Goal: Task Accomplishment & Management: Use online tool/utility

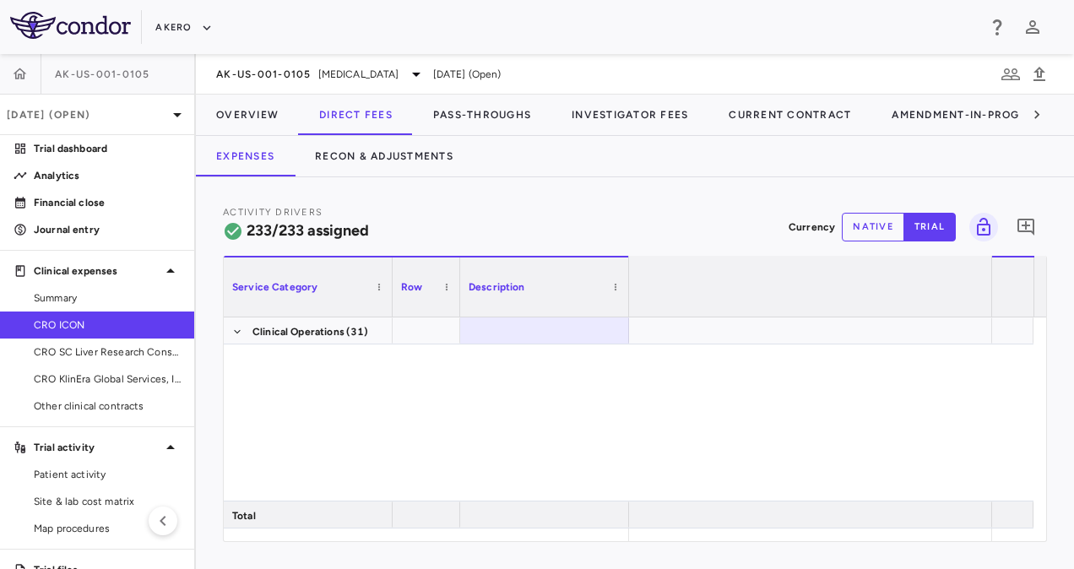
scroll to position [0, 1258]
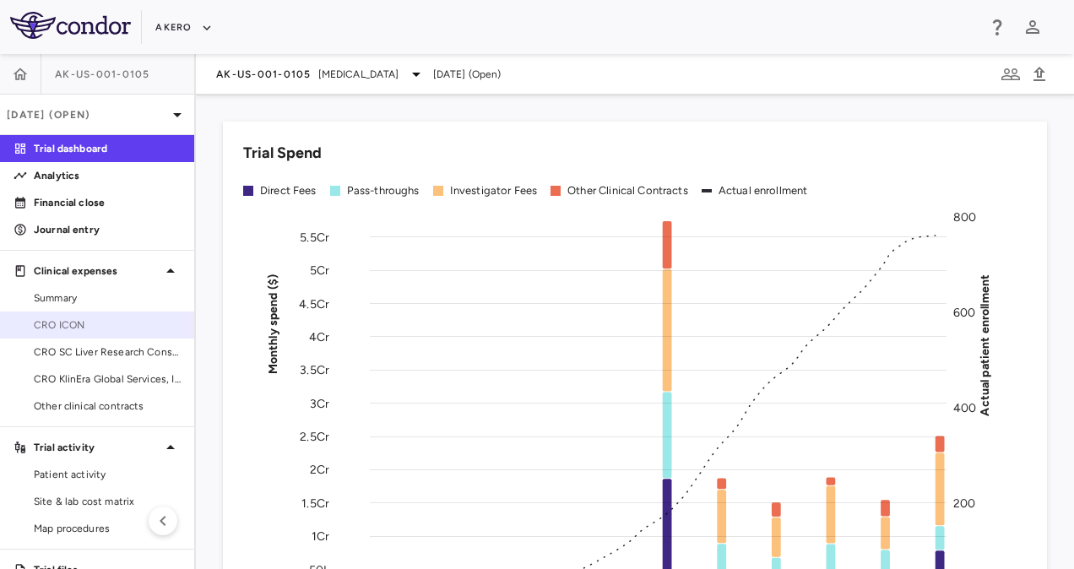
click at [87, 324] on span "CRO ICON" at bounding box center [107, 324] width 147 height 15
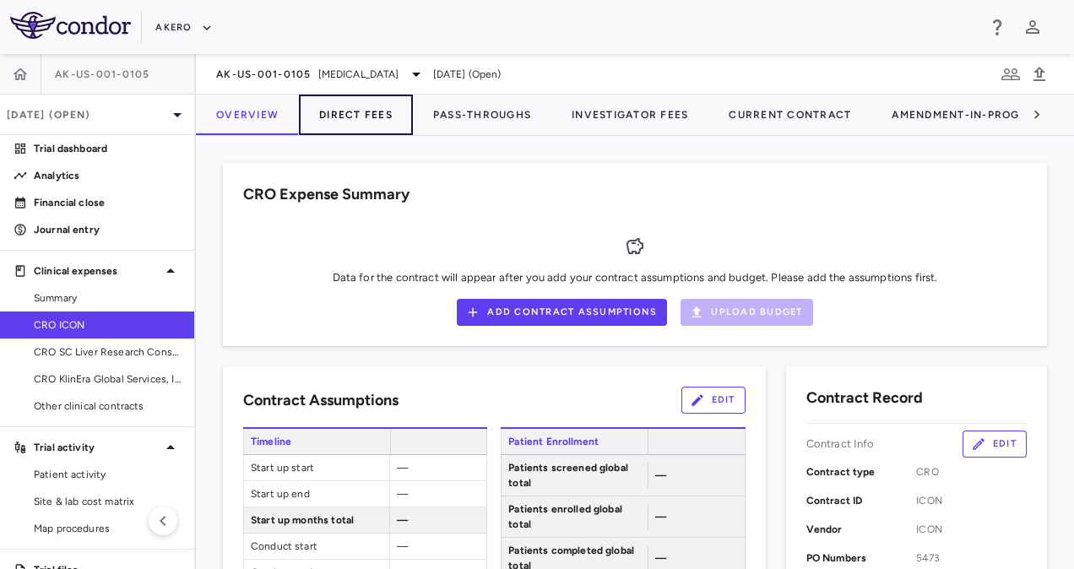
click at [353, 108] on button "Direct Fees" at bounding box center [356, 115] width 114 height 41
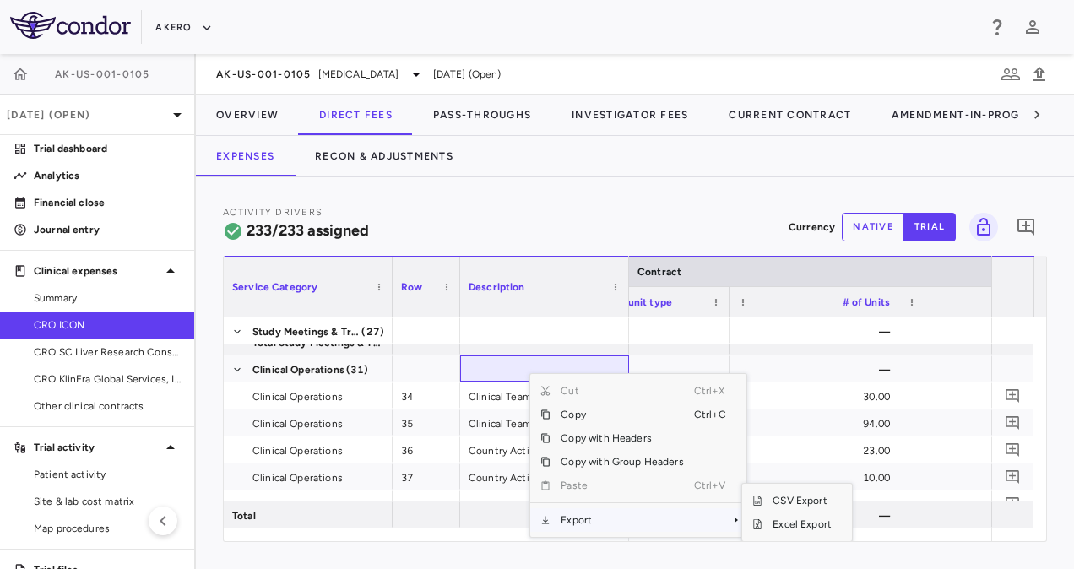
click at [610, 518] on span "Export" at bounding box center [621, 520] width 143 height 24
click at [800, 525] on span "Excel Export" at bounding box center [801, 524] width 79 height 24
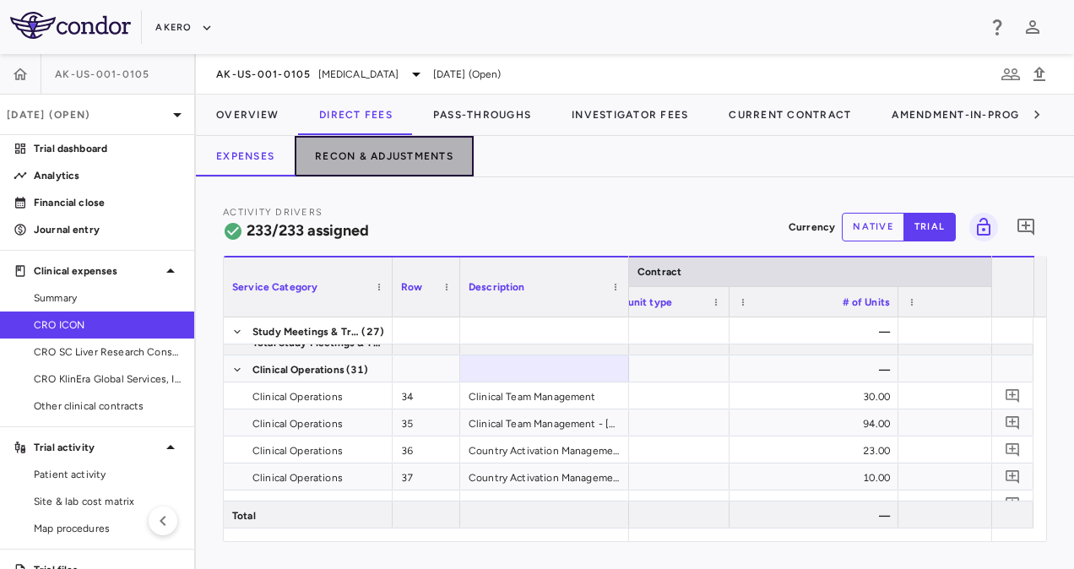
click at [331, 146] on button "Recon & Adjustments" at bounding box center [384, 156] width 179 height 41
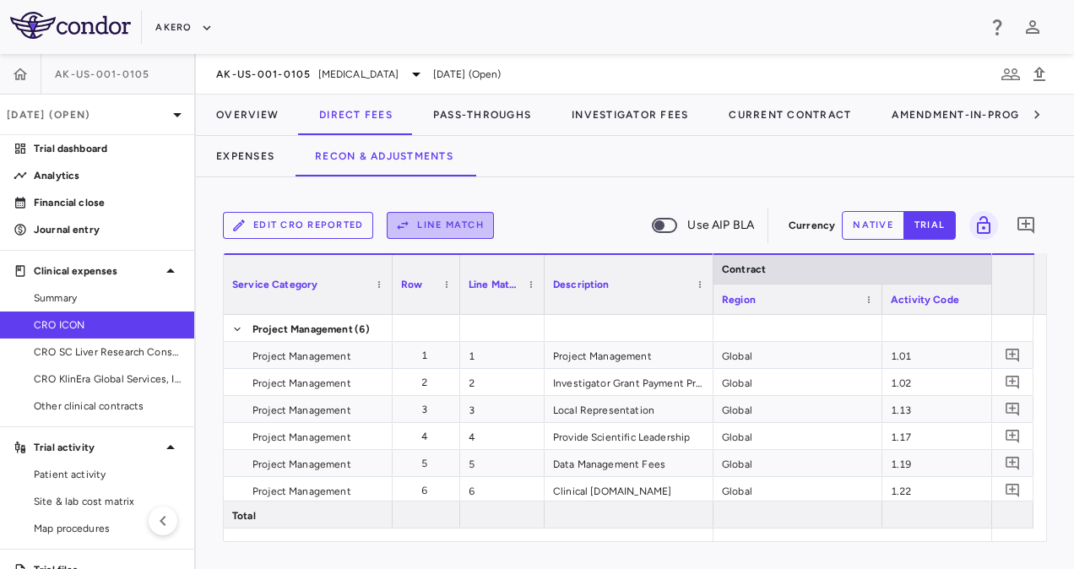
click at [458, 225] on button "Line Match" at bounding box center [440, 225] width 107 height 27
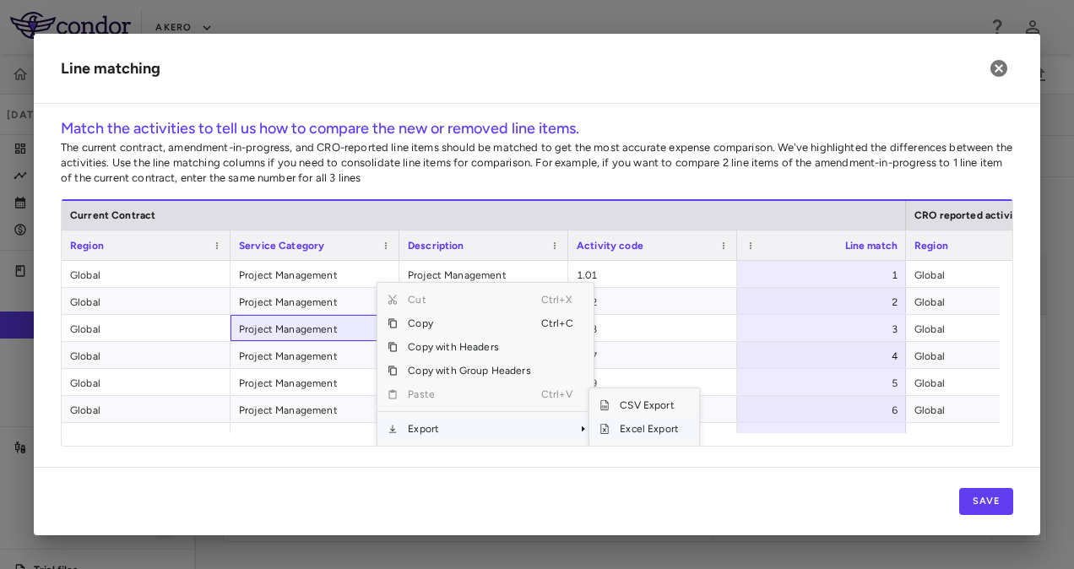
click at [622, 426] on span "Excel Export" at bounding box center [649, 429] width 79 height 24
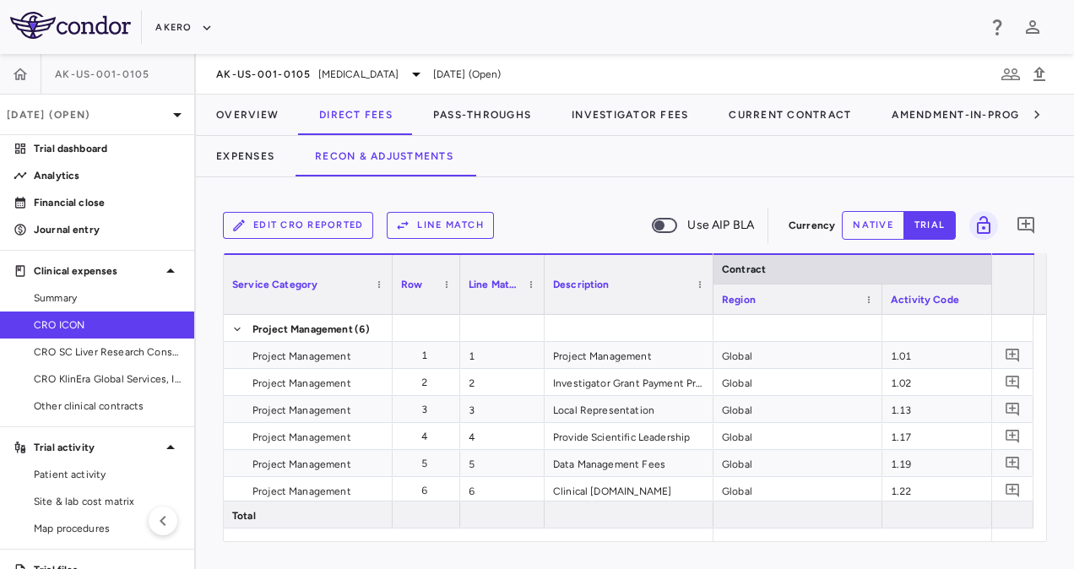
click at [559, 199] on div "Edit CRO reported Line Match Use AIP BLA Currency native trial 0 Service Catego…" at bounding box center [635, 373] width 878 height 392
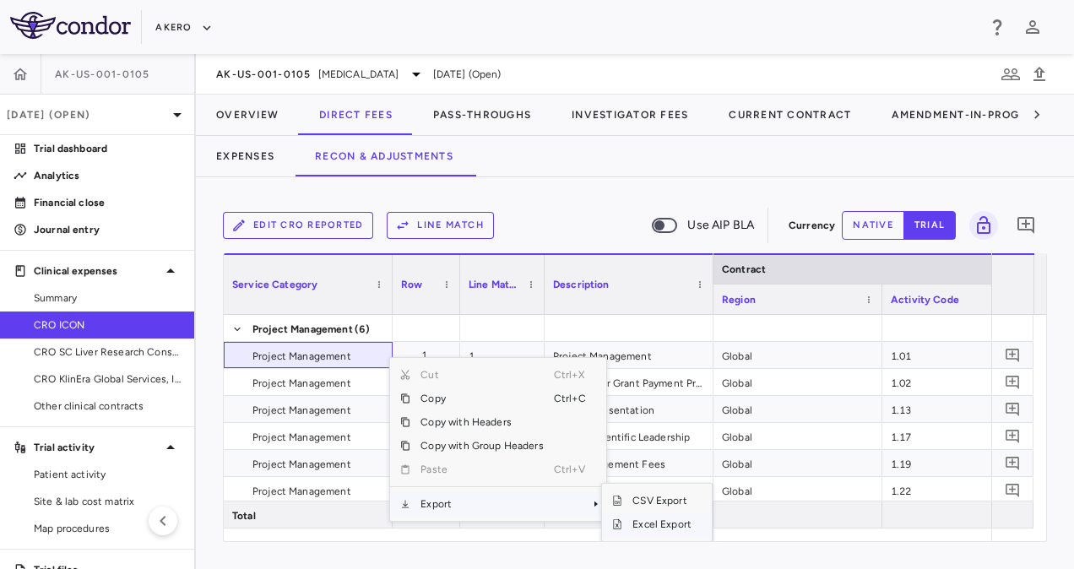
click at [658, 524] on span "Excel Export" at bounding box center [661, 524] width 79 height 24
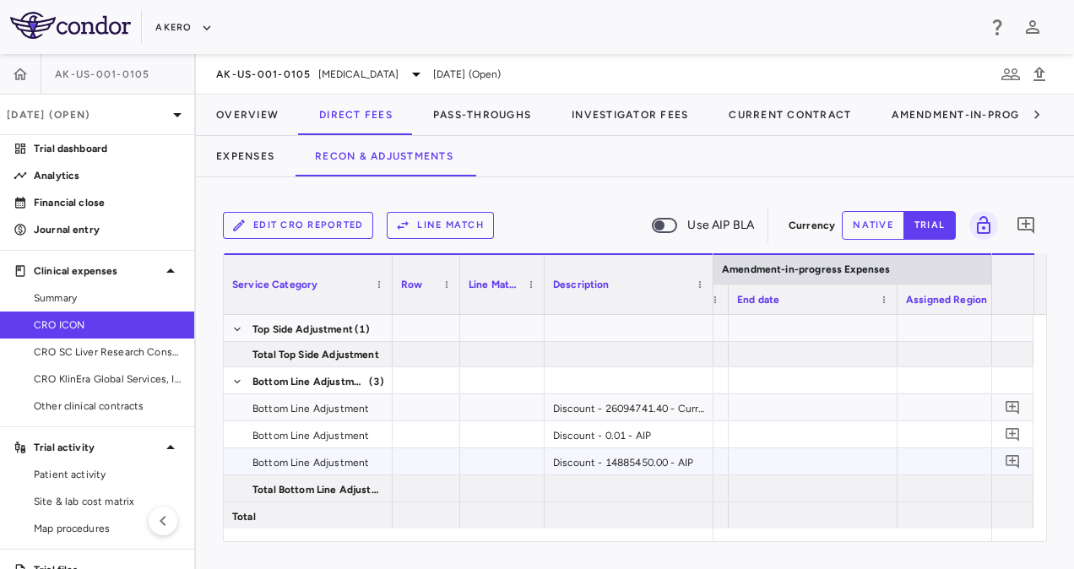
scroll to position [0, 3753]
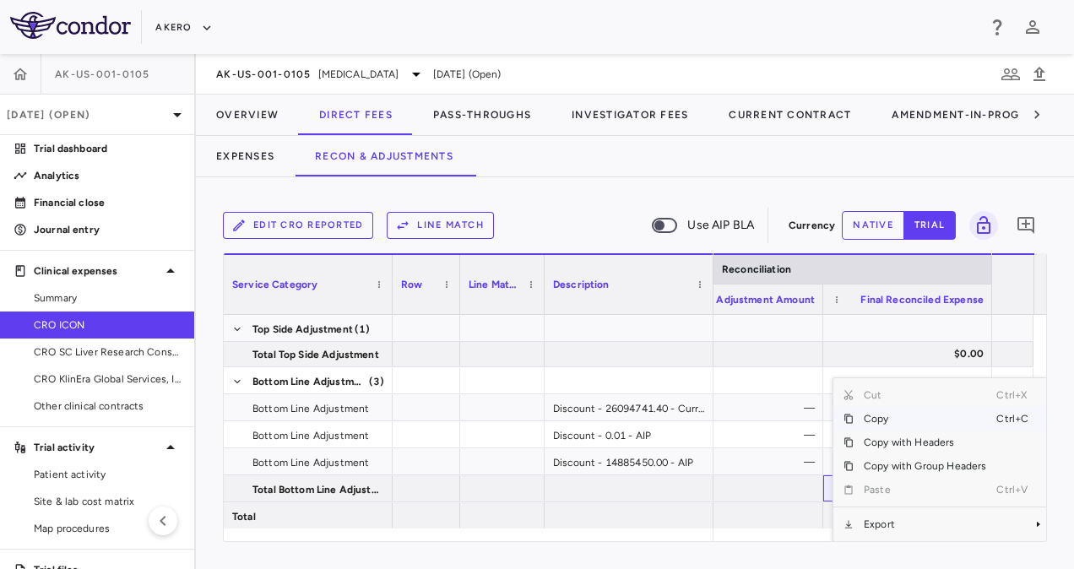
click at [883, 418] on span "Copy" at bounding box center [925, 419] width 143 height 24
click at [887, 417] on span "Copy" at bounding box center [925, 419] width 143 height 24
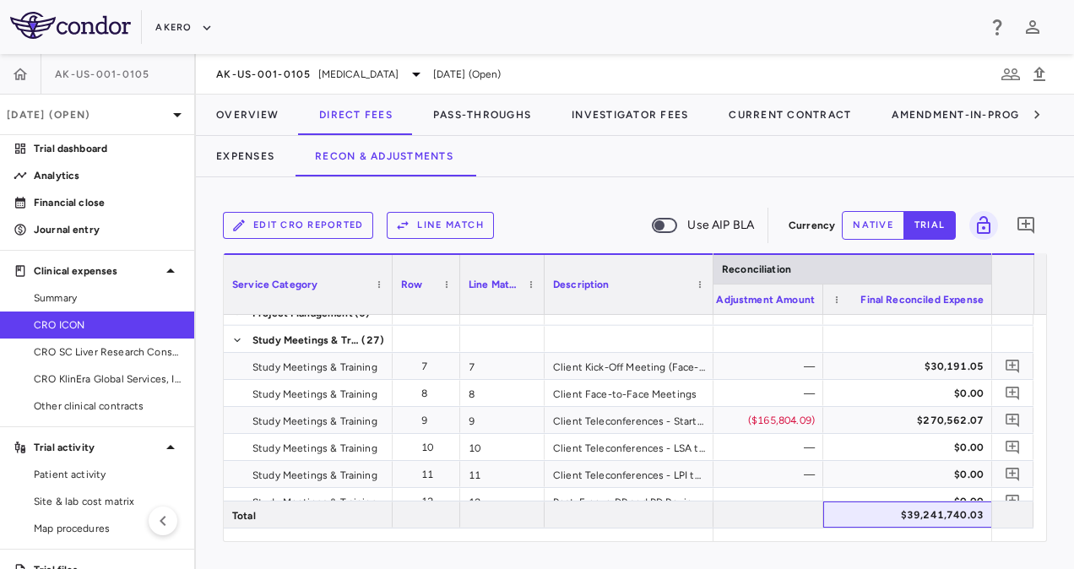
scroll to position [389, 0]
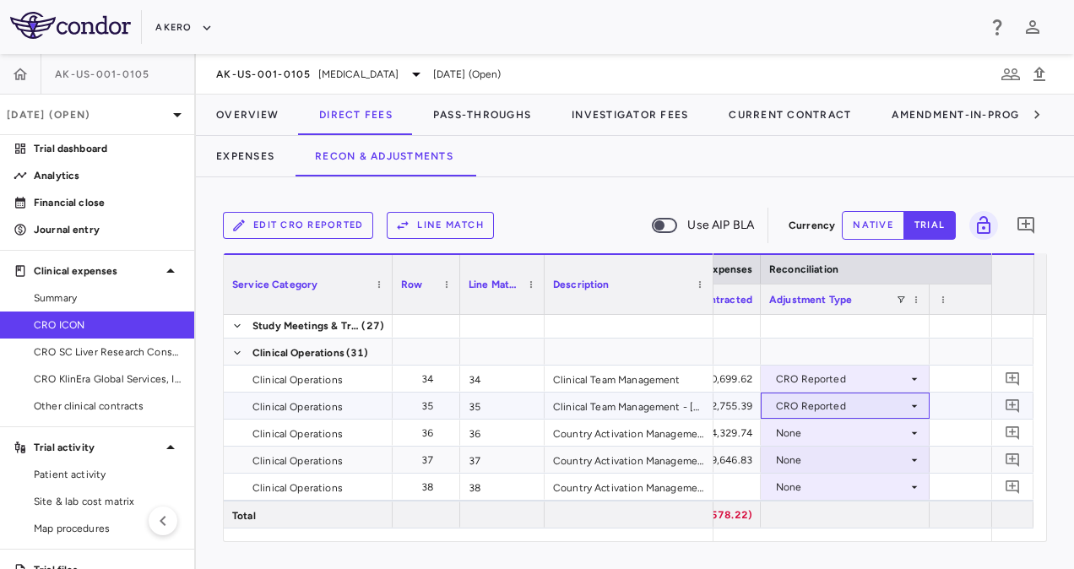
click at [796, 407] on div "CRO Reported" at bounding box center [842, 406] width 132 height 27
click at [843, 404] on div "CRO Reported" at bounding box center [835, 406] width 132 height 27
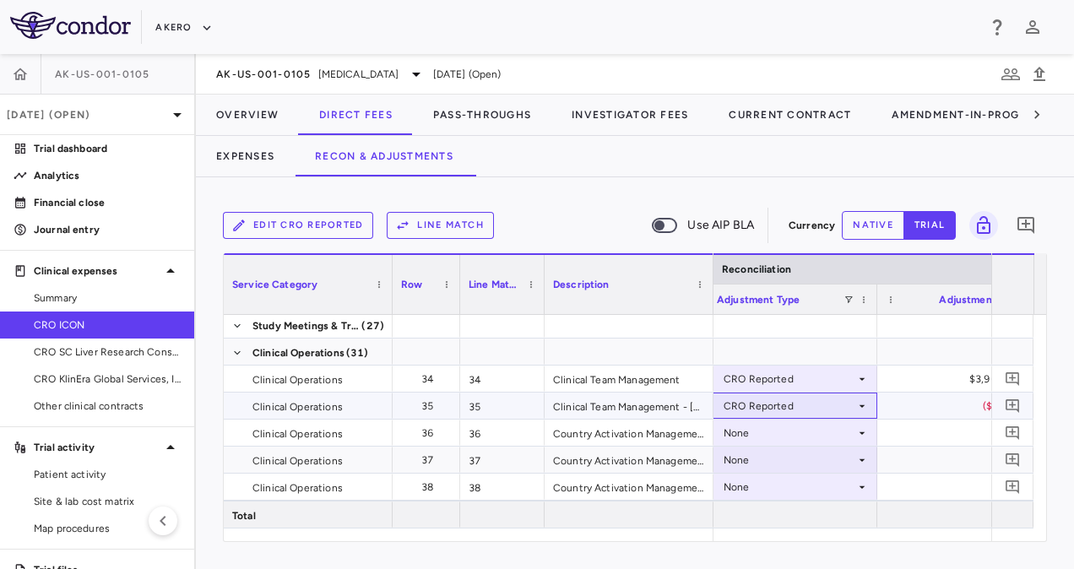
click at [799, 403] on div "CRO Reported" at bounding box center [790, 406] width 132 height 27
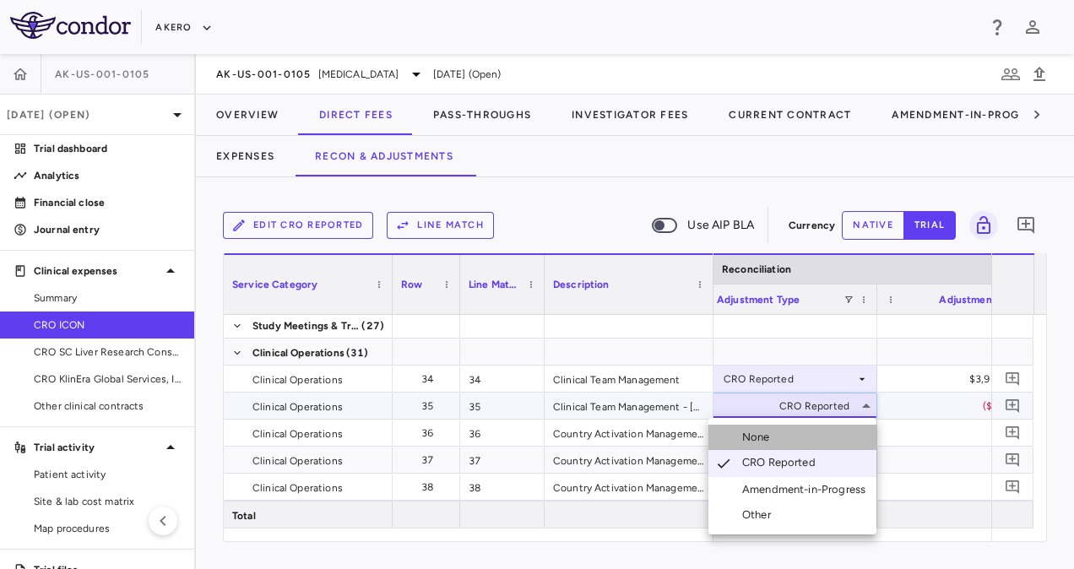
click at [776, 437] on div "None" at bounding box center [759, 437] width 35 height 15
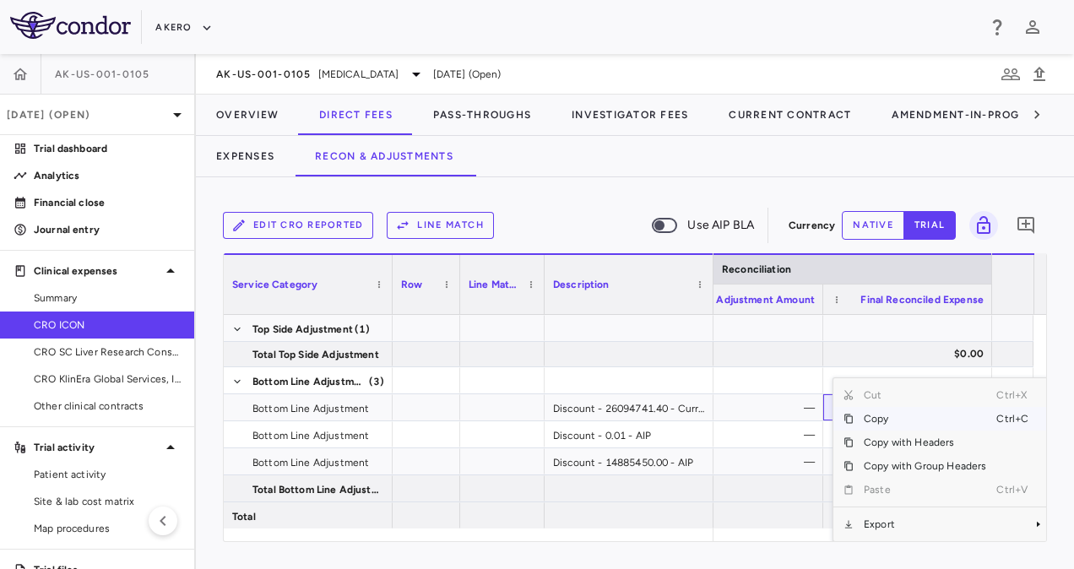
click at [883, 417] on span "Copy" at bounding box center [925, 419] width 143 height 24
click at [871, 420] on span "Copy" at bounding box center [925, 419] width 143 height 24
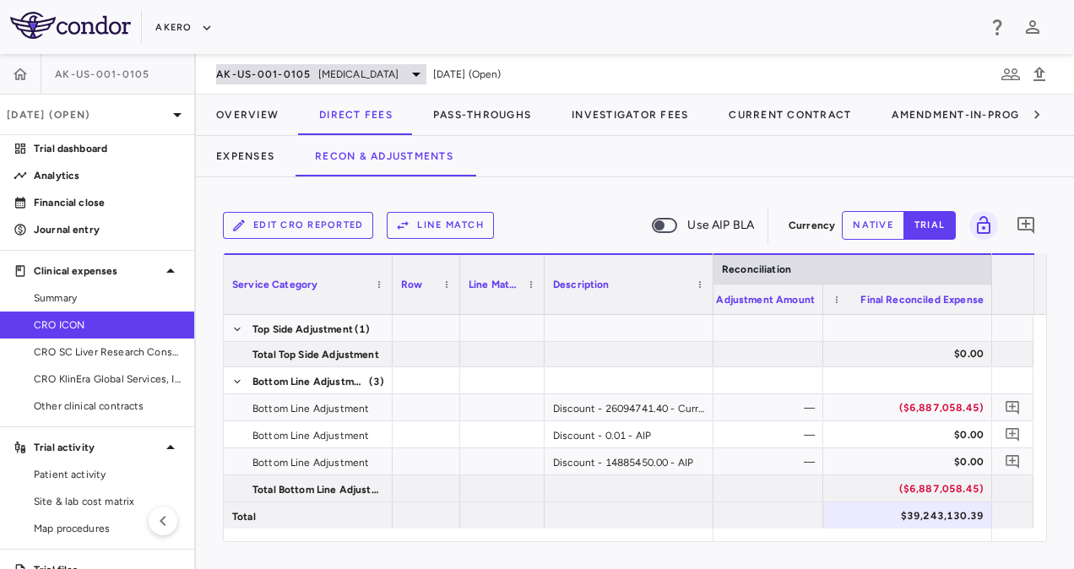
click at [399, 69] on span "[MEDICAL_DATA]" at bounding box center [358, 74] width 81 height 15
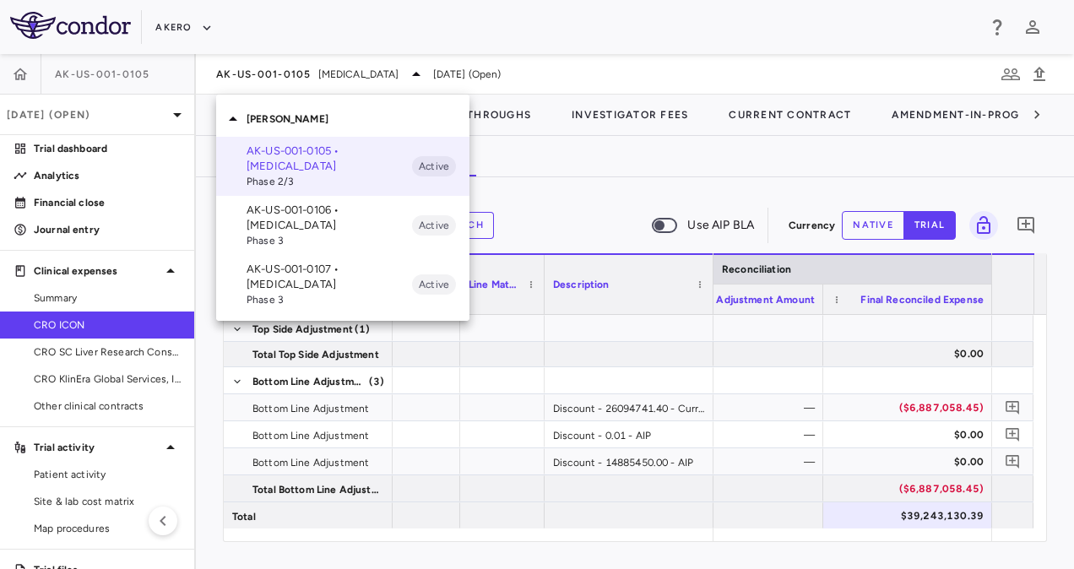
click at [130, 117] on div at bounding box center [537, 284] width 1074 height 569
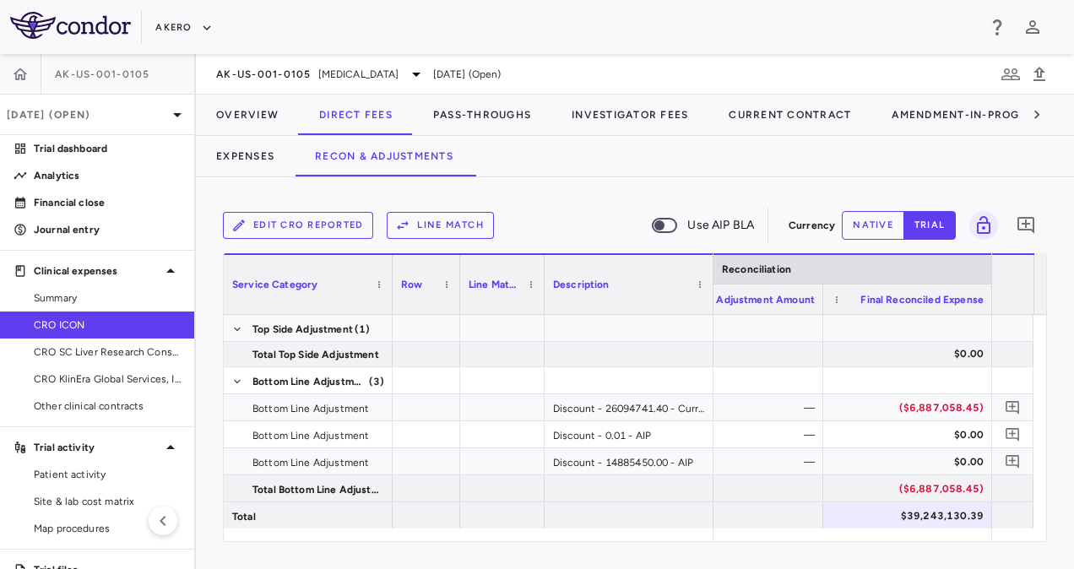
click at [130, 117] on p "[DATE] (Open)" at bounding box center [87, 114] width 160 height 15
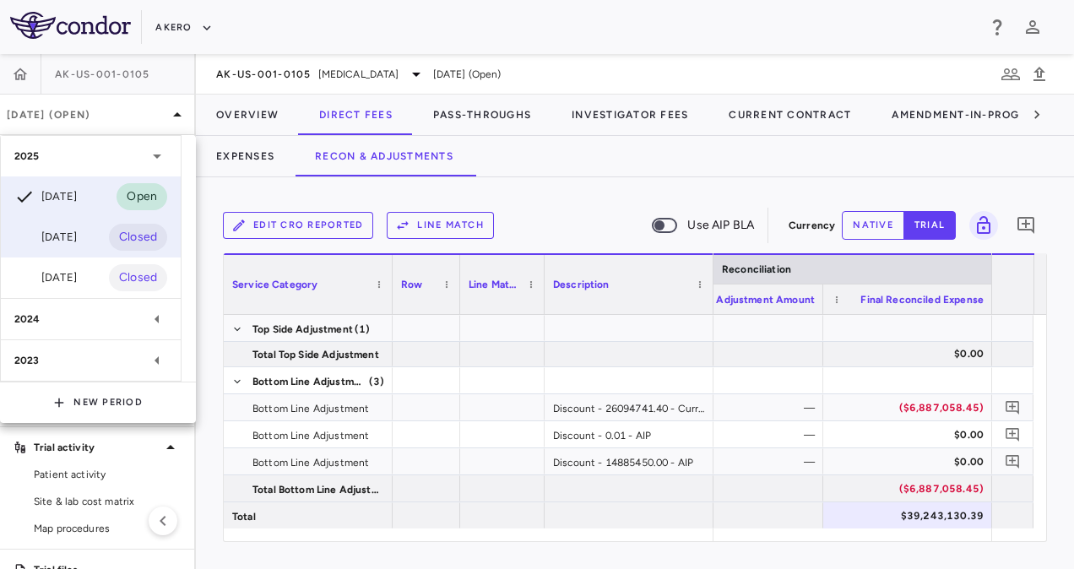
click at [59, 239] on div "[DATE]" at bounding box center [45, 237] width 62 height 20
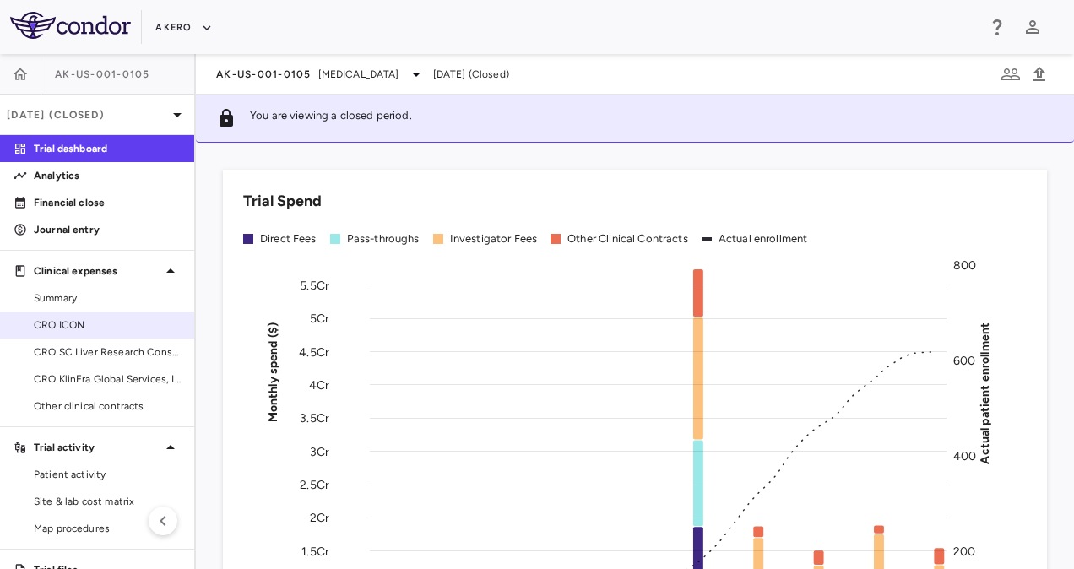
click at [86, 328] on span "CRO ICON" at bounding box center [107, 324] width 147 height 15
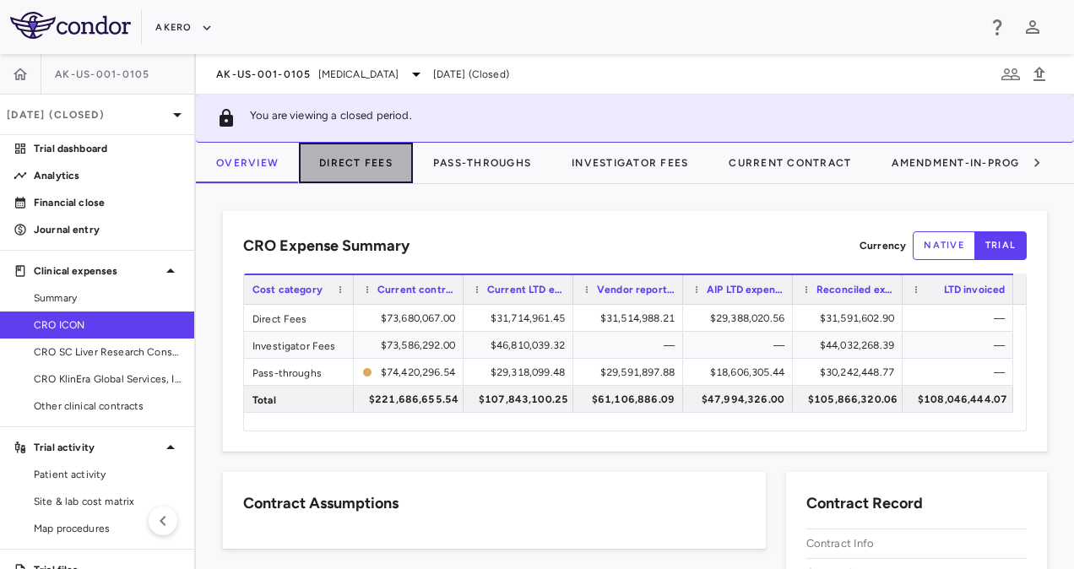
click at [341, 174] on button "Direct Fees" at bounding box center [356, 163] width 114 height 41
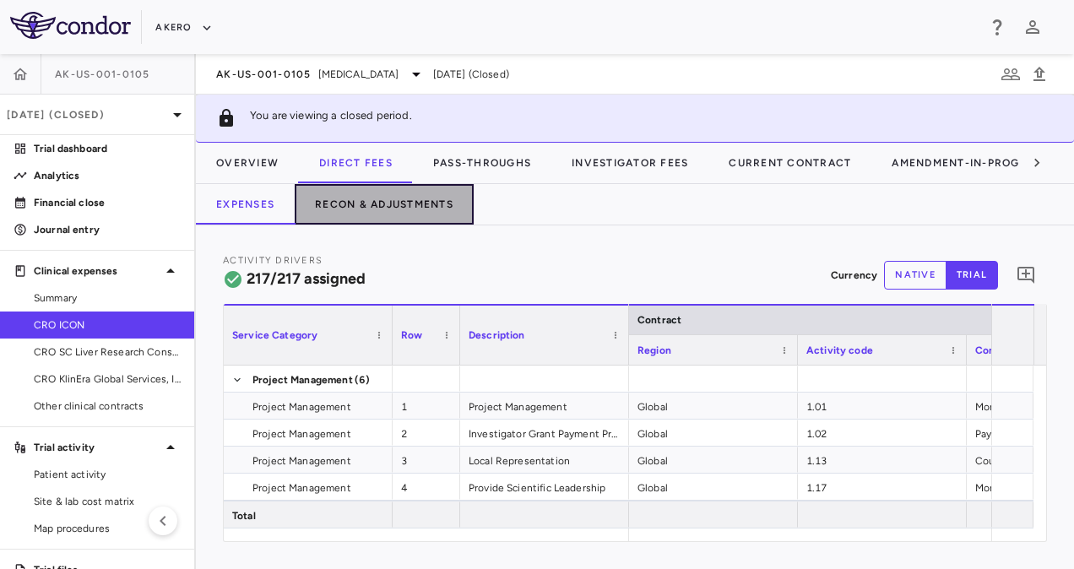
click at [387, 198] on button "Recon & Adjustments" at bounding box center [384, 204] width 179 height 41
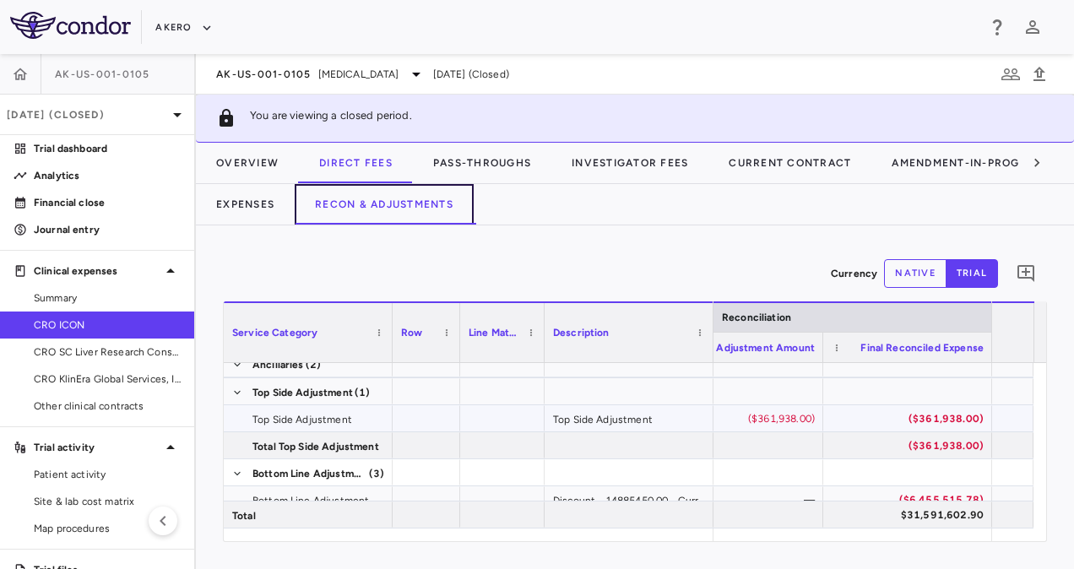
scroll to position [6819, 0]
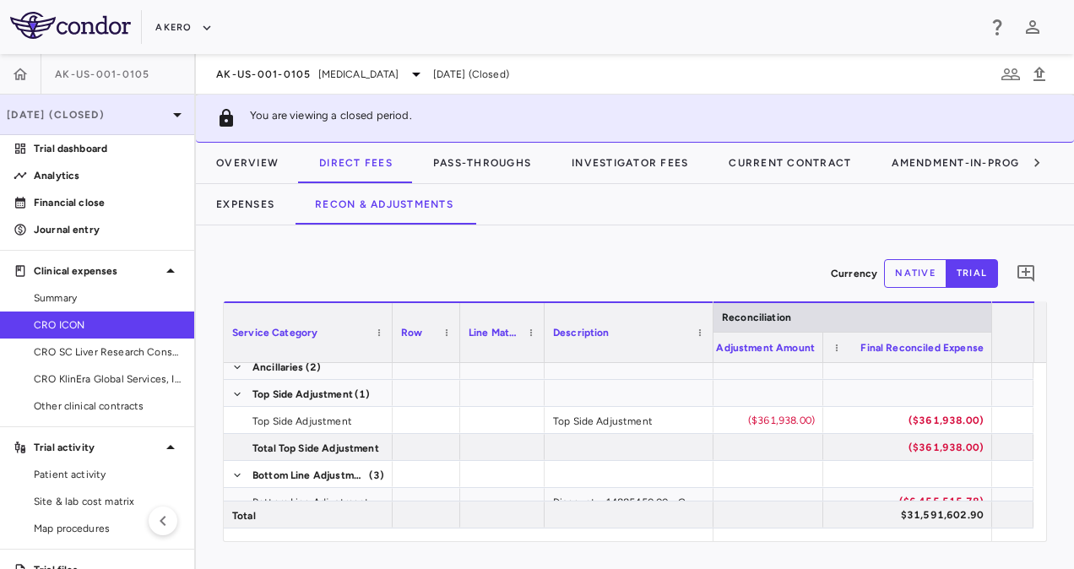
click at [123, 114] on p "[DATE] (Closed)" at bounding box center [87, 114] width 160 height 15
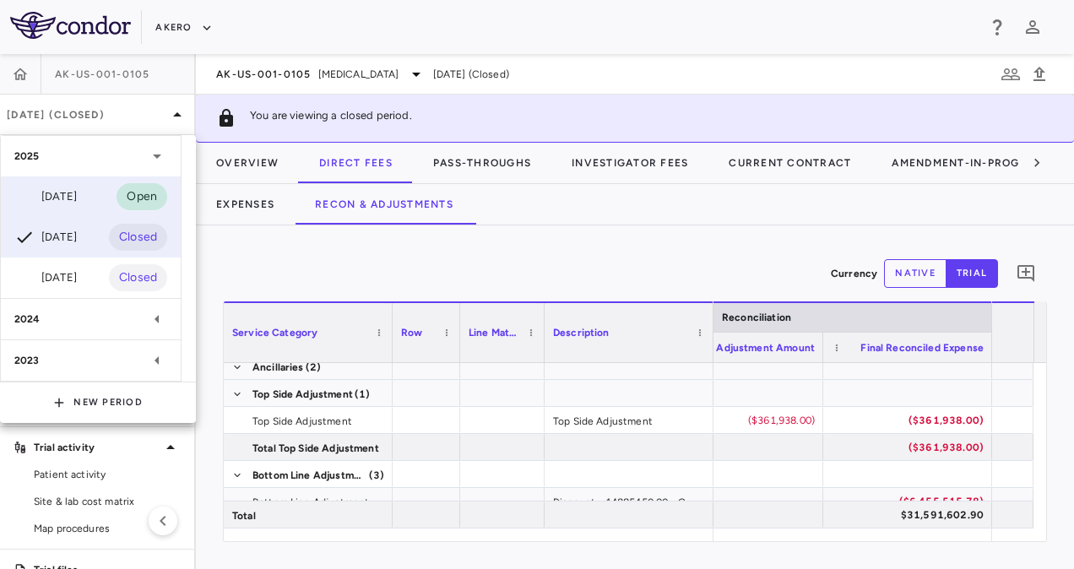
click at [94, 198] on div "[DATE] Open" at bounding box center [91, 196] width 180 height 41
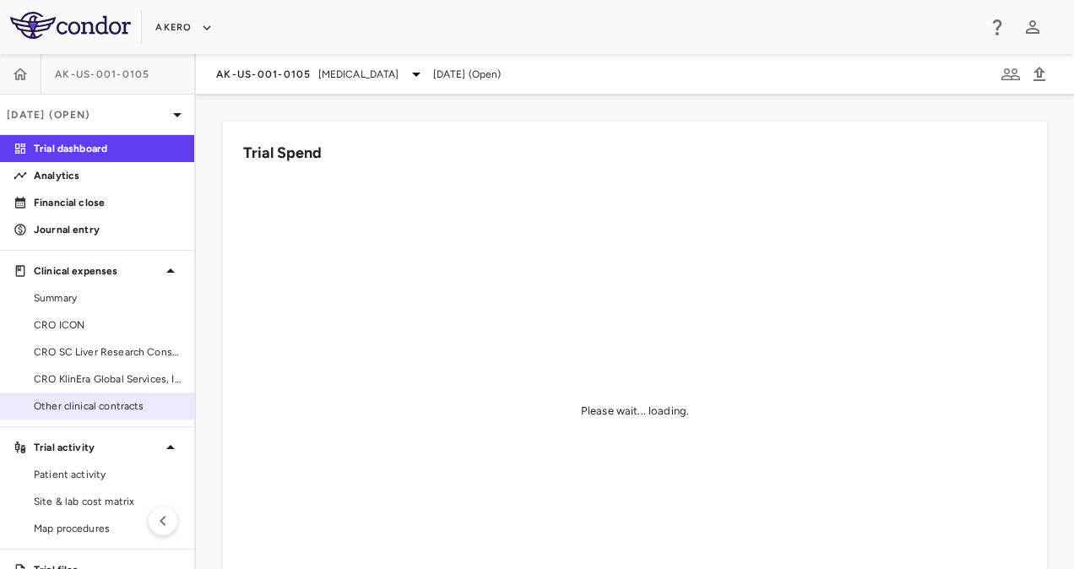
scroll to position [54, 0]
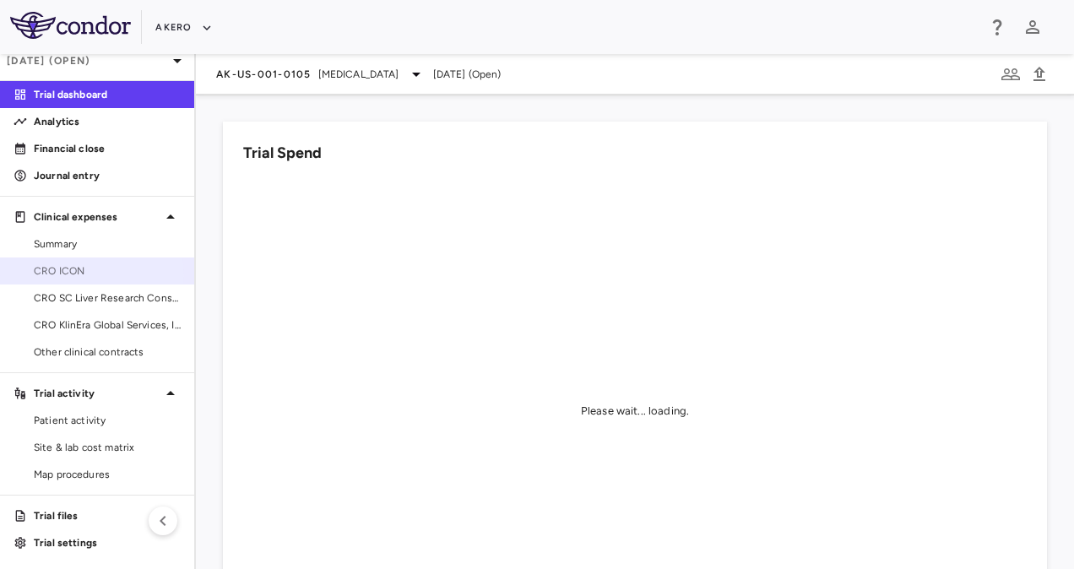
click at [77, 275] on span "CRO ICON" at bounding box center [107, 270] width 147 height 15
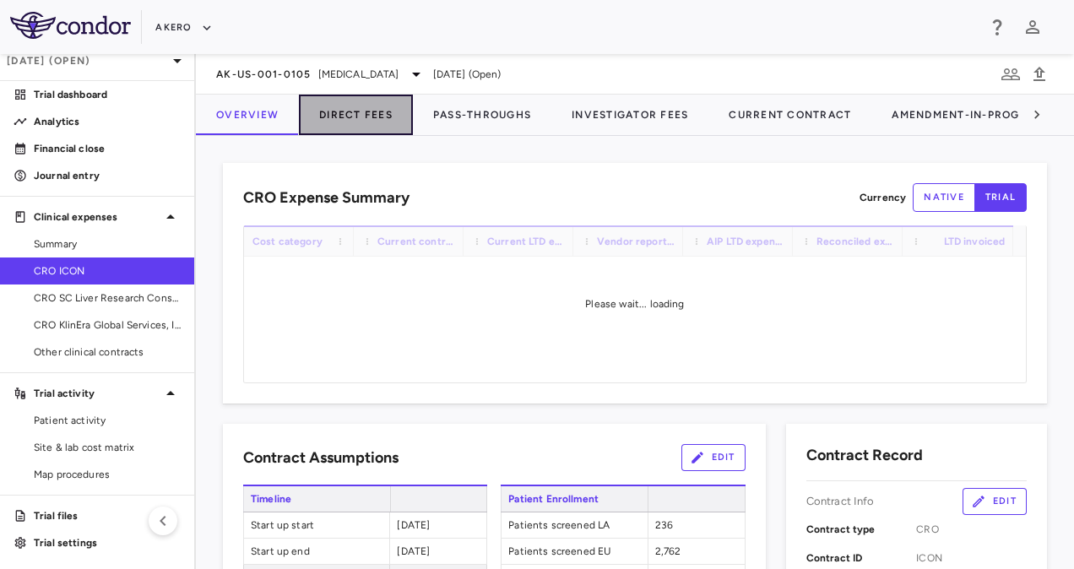
click at [360, 106] on button "Direct Fees" at bounding box center [356, 115] width 114 height 41
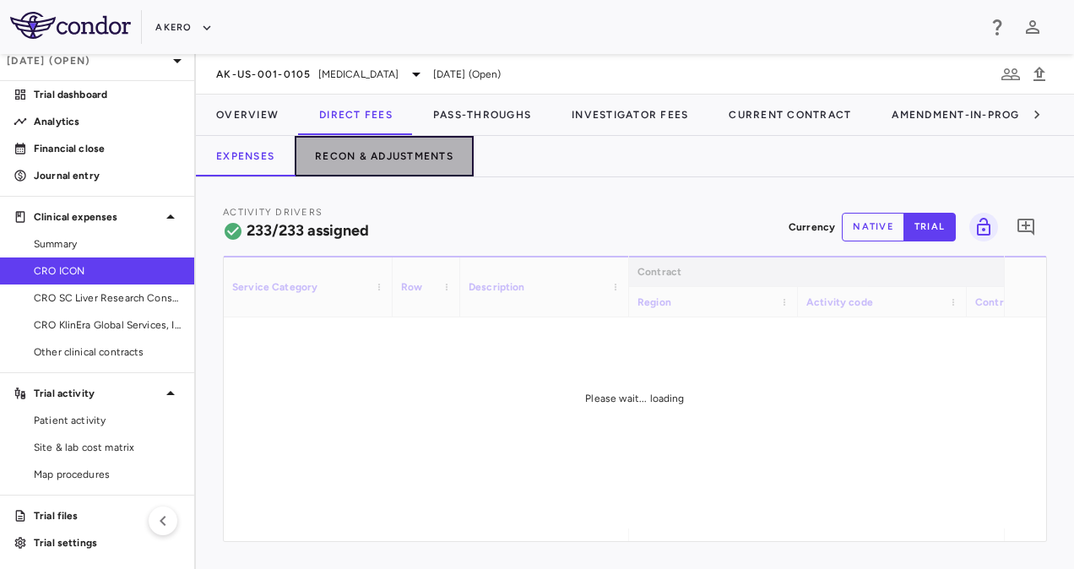
click at [395, 152] on button "Recon & Adjustments" at bounding box center [384, 156] width 179 height 41
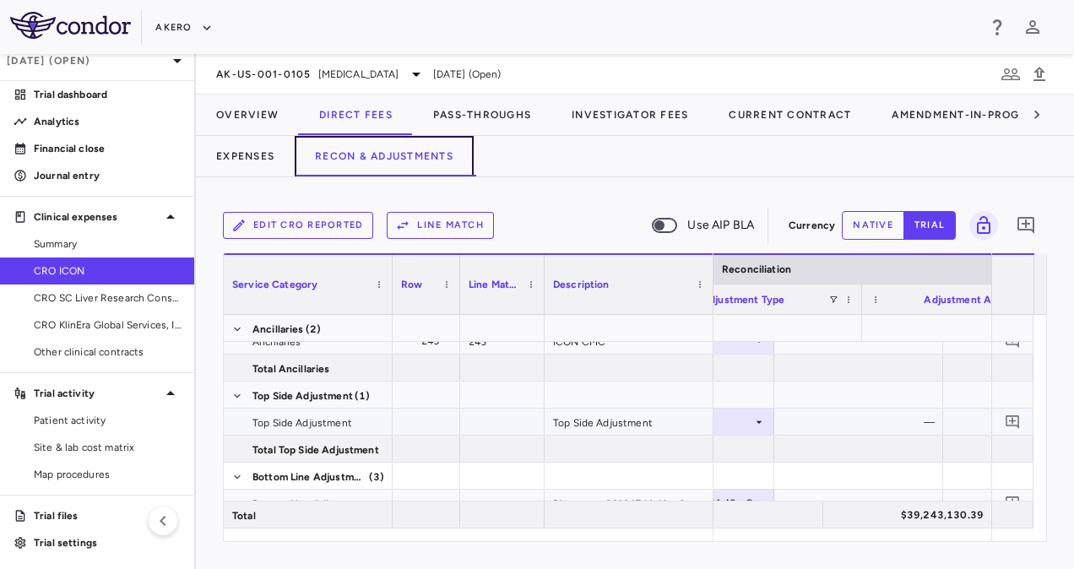
scroll to position [0, 4926]
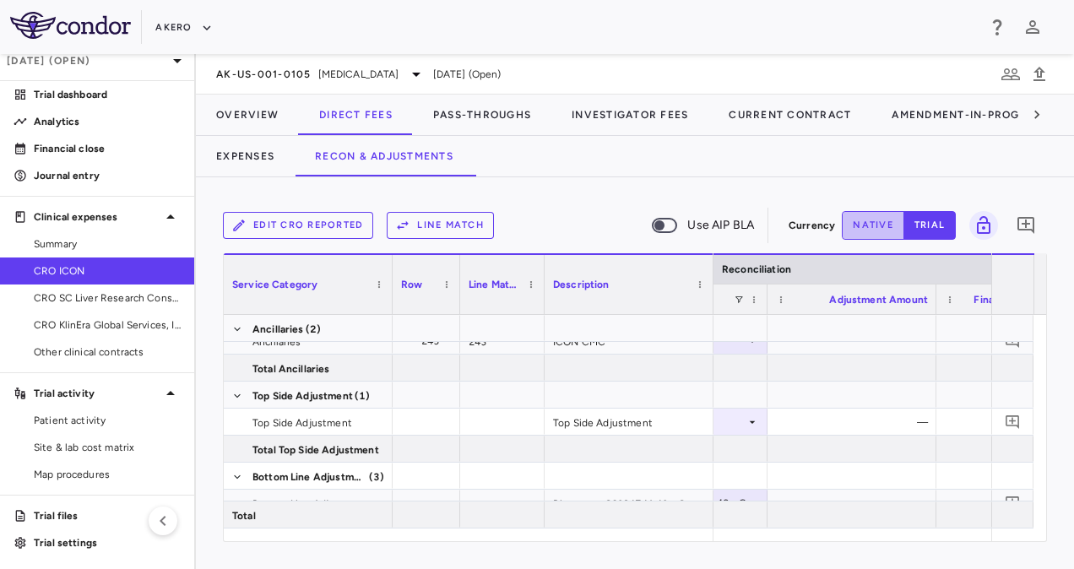
click at [872, 216] on button "native" at bounding box center [873, 225] width 62 height 29
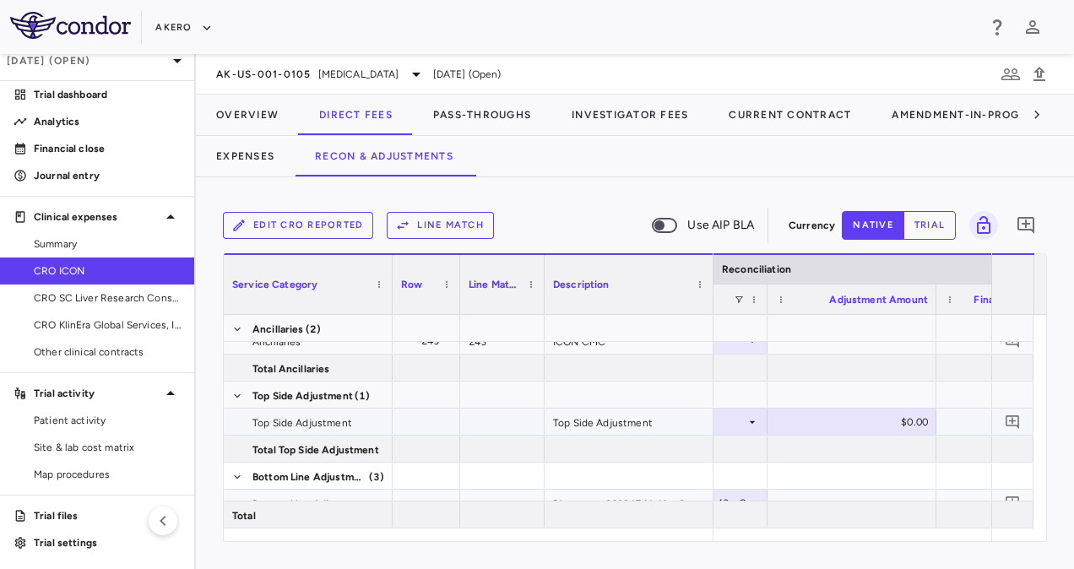
type button "native"
click at [908, 420] on div "$0.00" at bounding box center [855, 422] width 145 height 27
type input "*******"
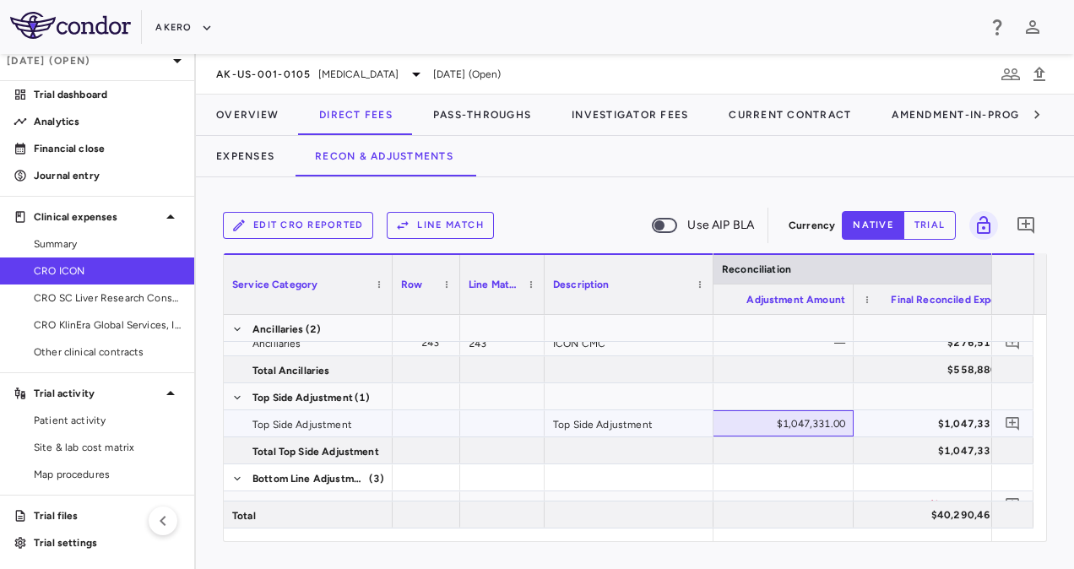
click at [766, 425] on div "$1,047,331.00" at bounding box center [772, 423] width 145 height 27
type input "********"
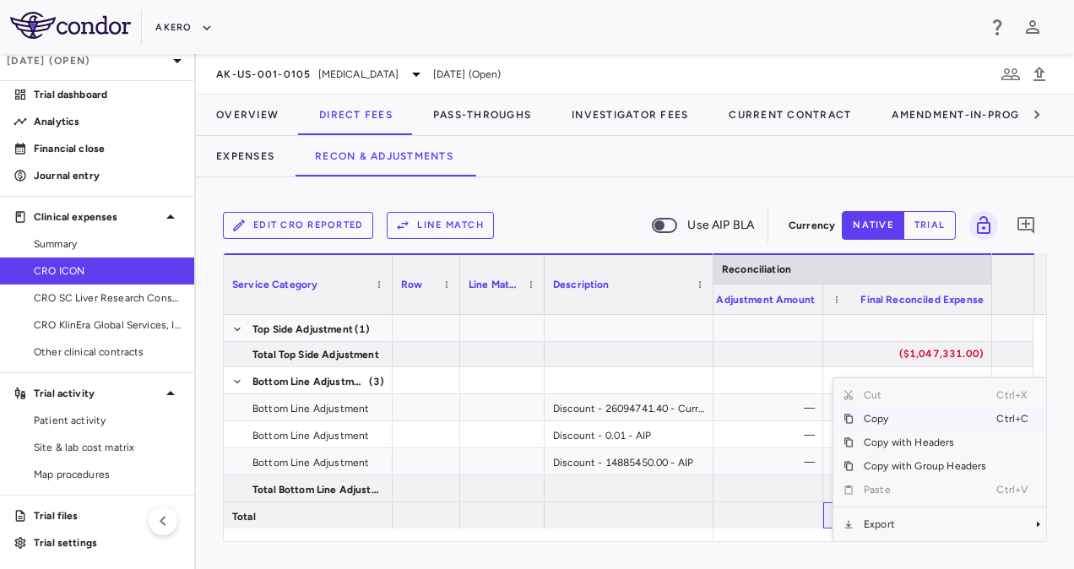
click at [873, 416] on span "Copy" at bounding box center [925, 419] width 143 height 24
